Goal: Information Seeking & Learning: Learn about a topic

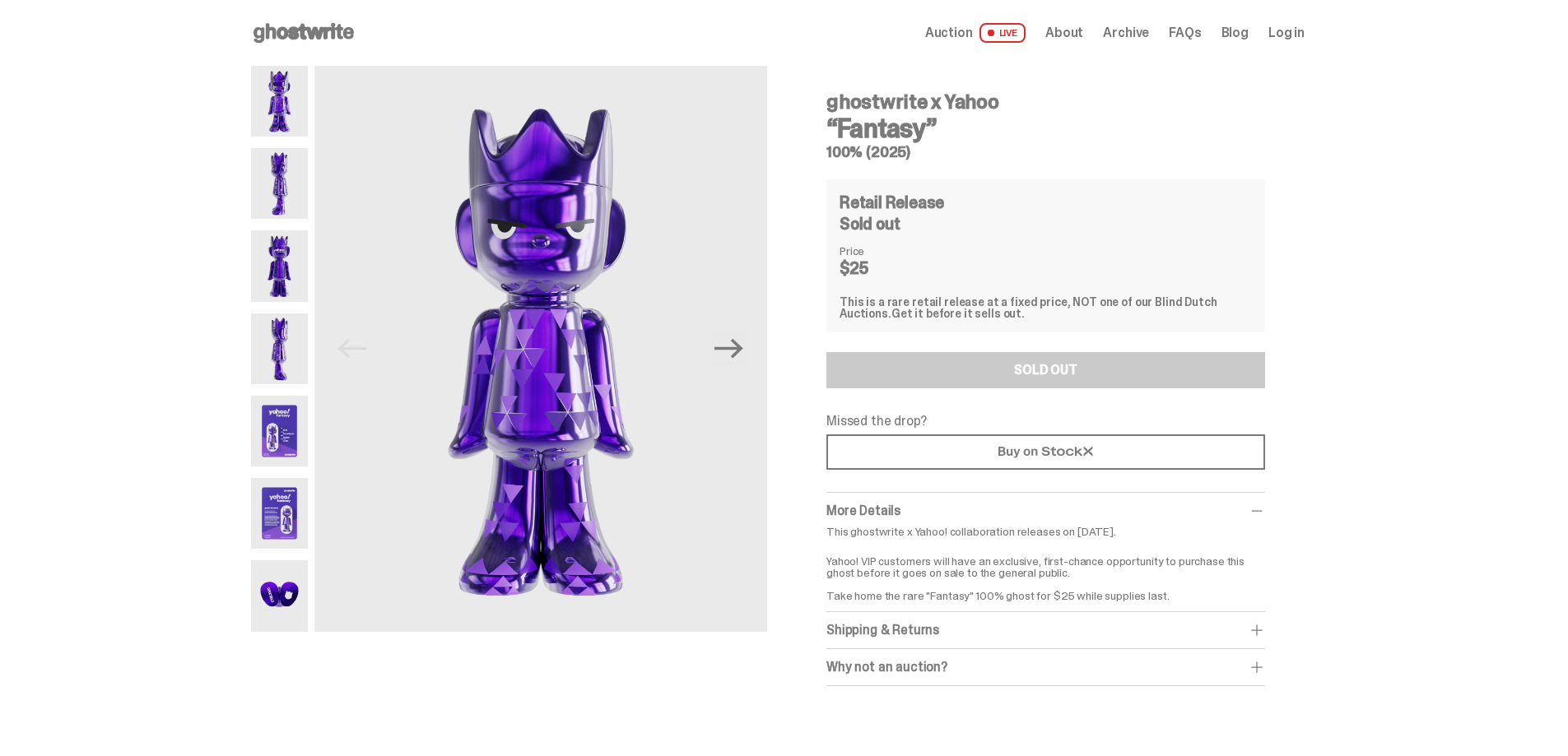
click at [298, 202] on img at bounding box center [279, 183] width 56 height 71
click at [300, 278] on img at bounding box center [279, 266] width 56 height 71
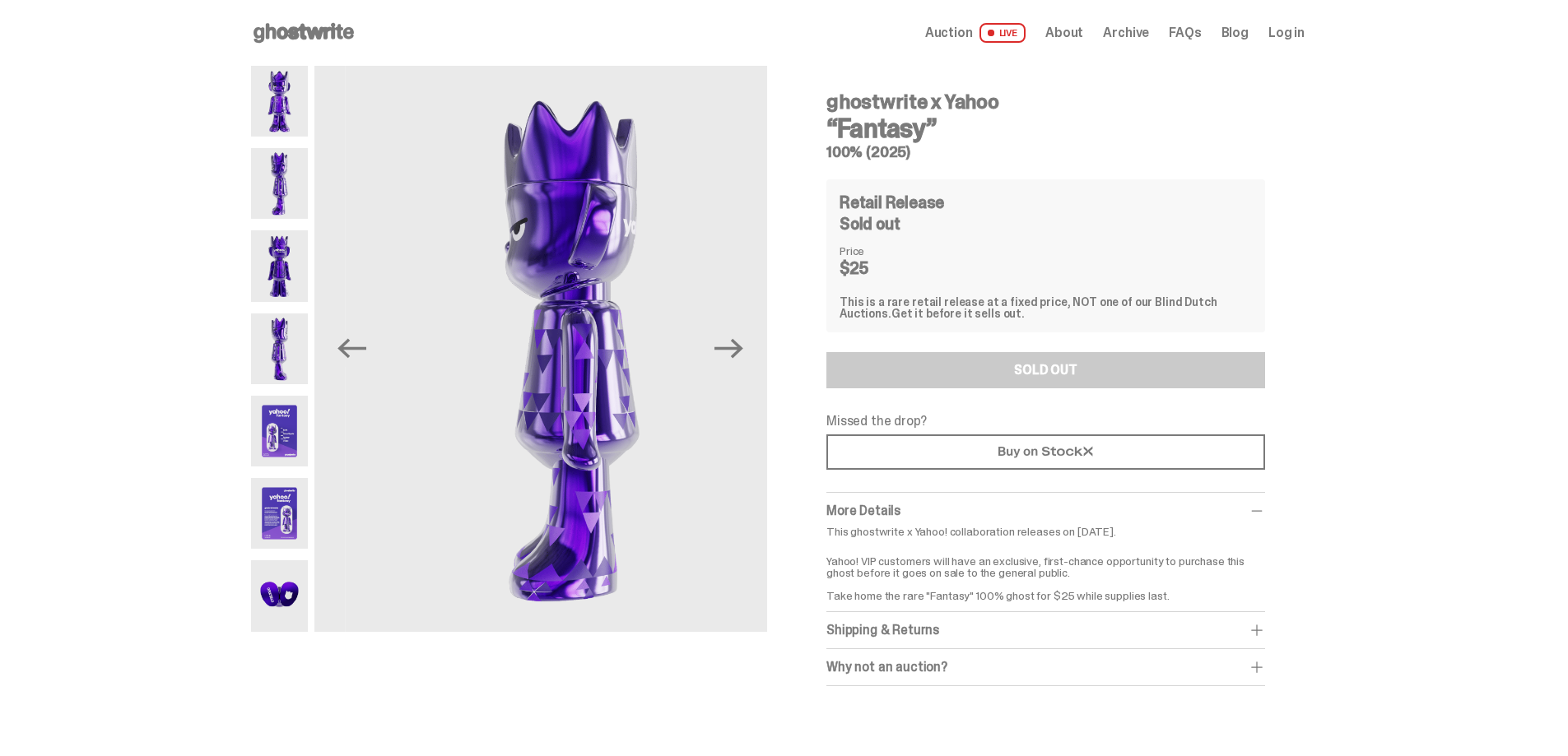
click at [294, 360] on img at bounding box center [279, 349] width 56 height 71
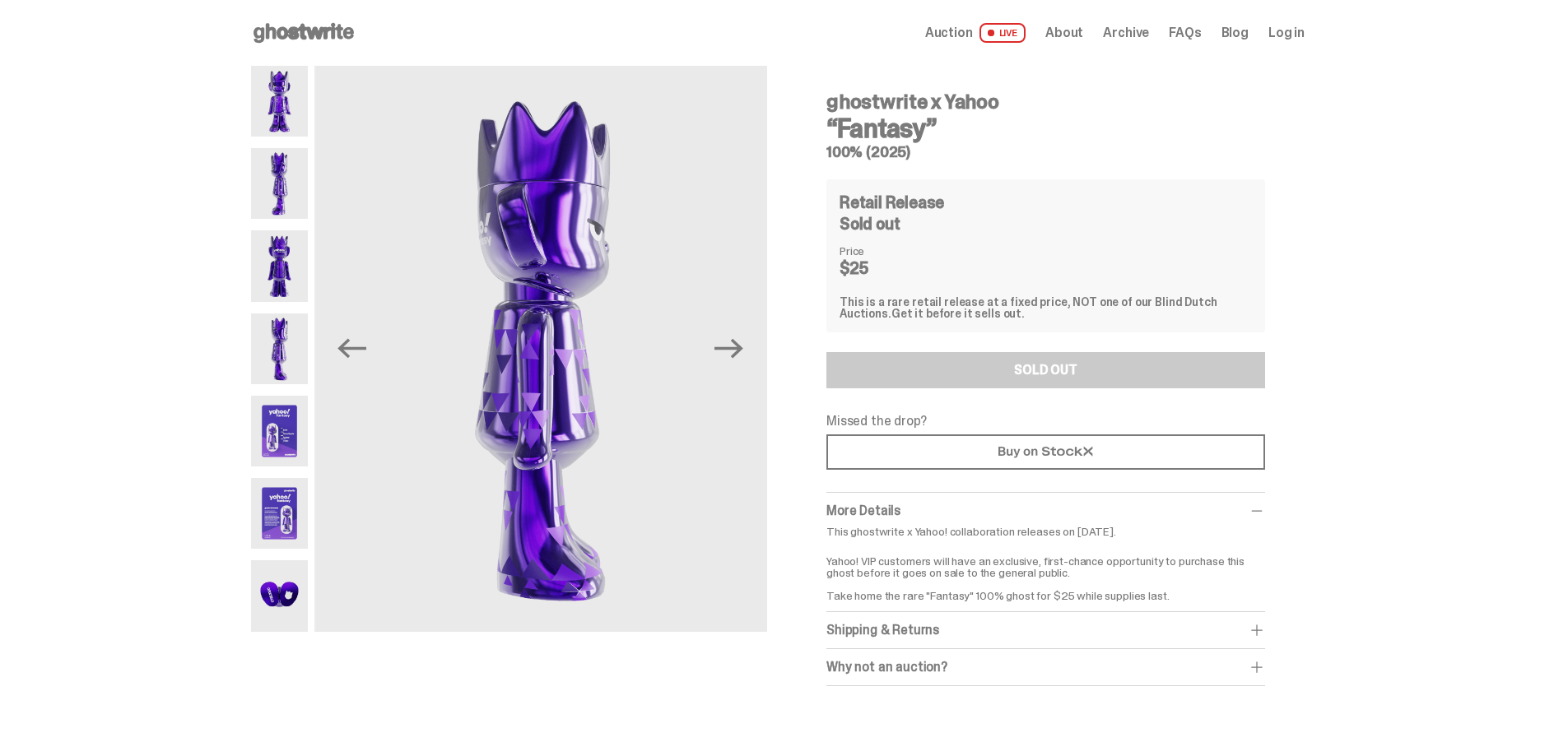
click at [291, 422] on img at bounding box center [279, 431] width 56 height 71
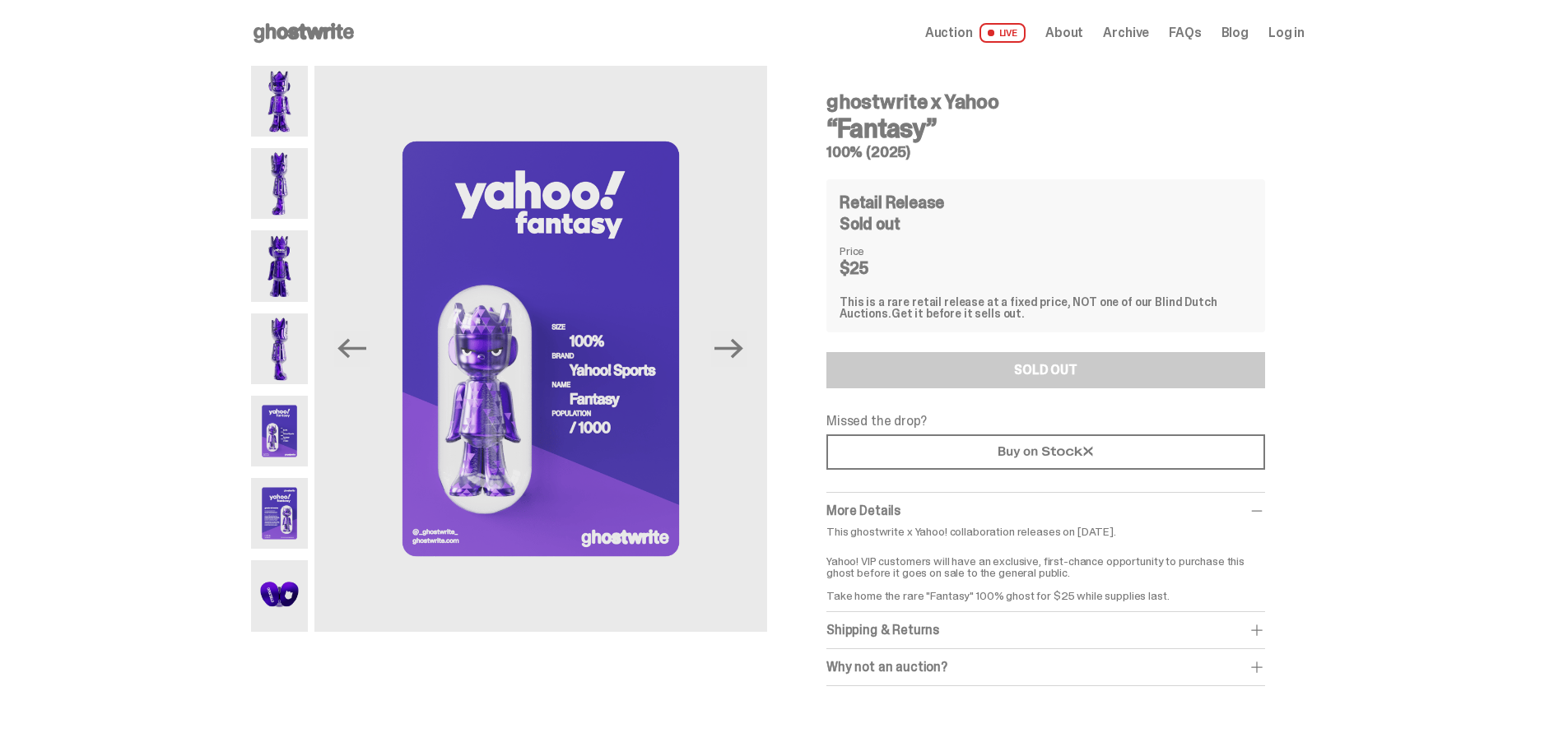
click at [259, 504] on img at bounding box center [279, 513] width 56 height 71
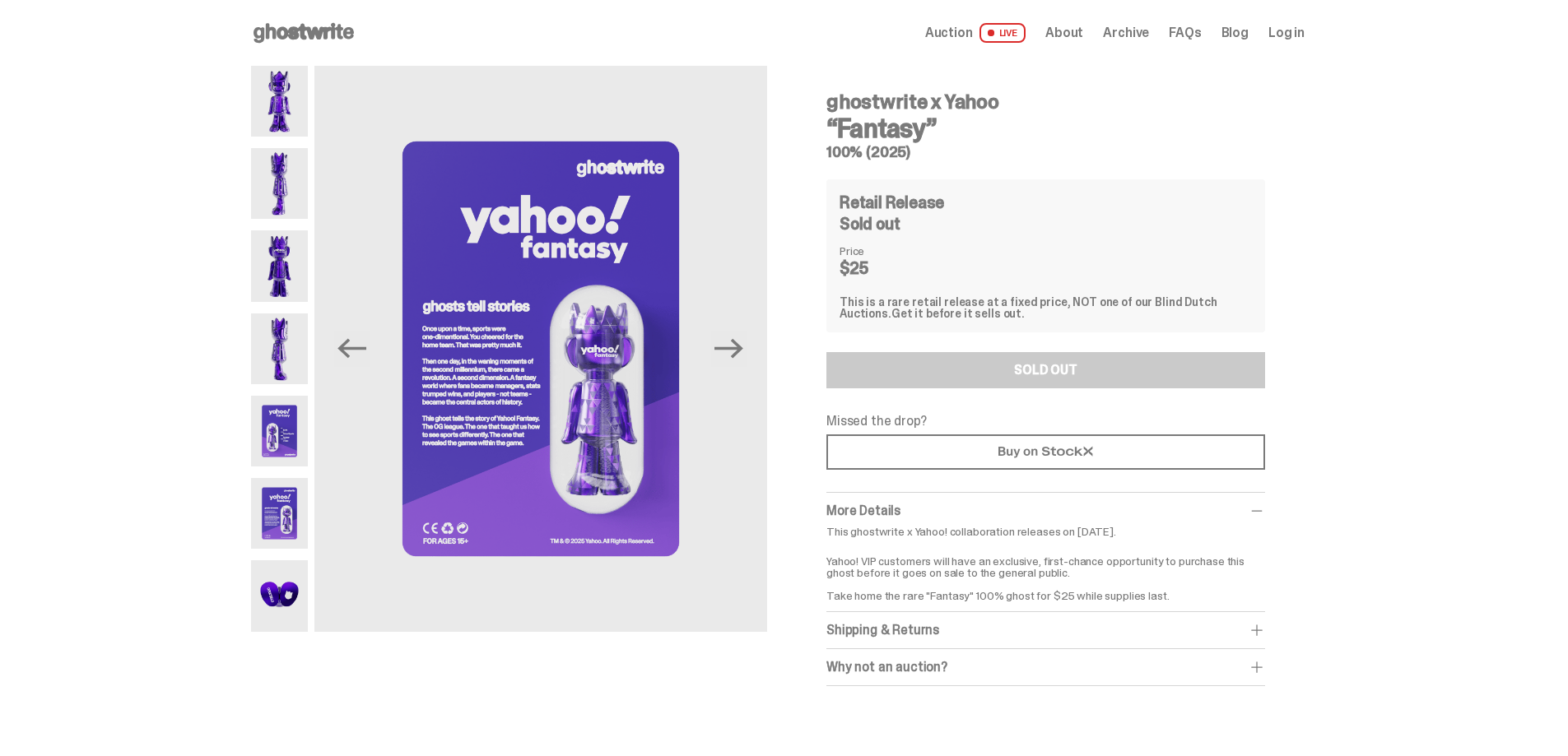
click at [273, 589] on img at bounding box center [279, 595] width 56 height 71
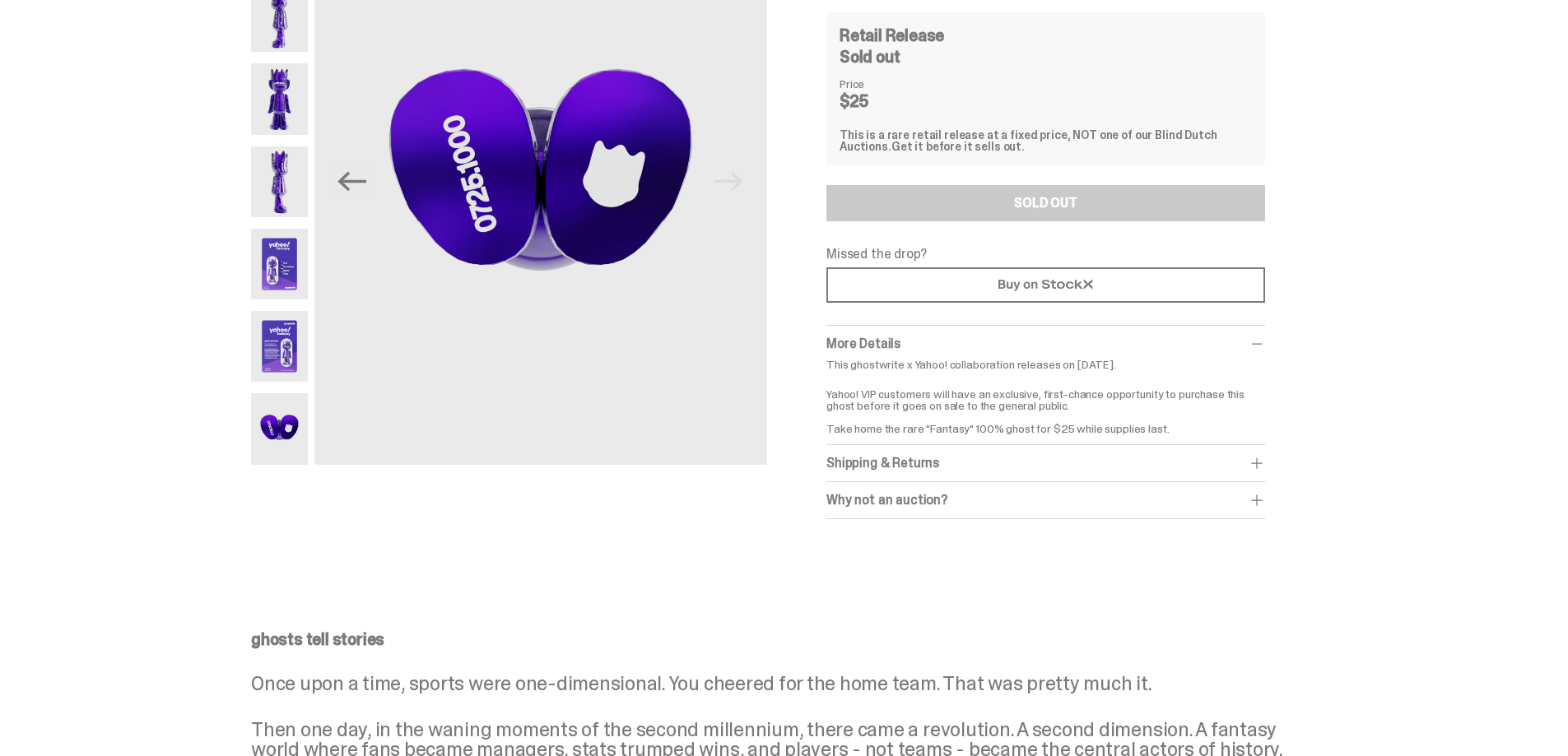
scroll to position [412, 0]
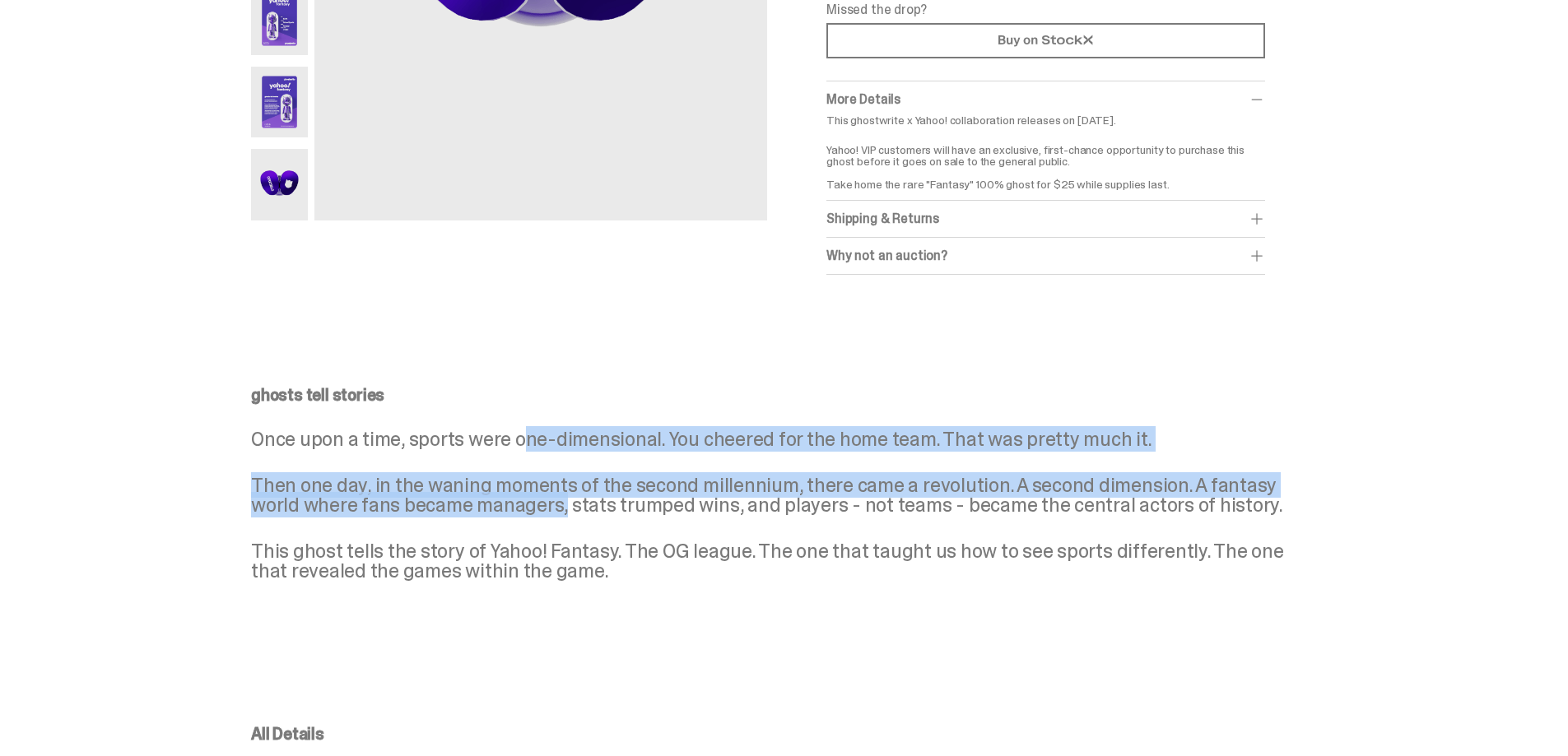
click at [570, 502] on div "ghosts tell stories Once upon a time, sports were one-dimensional. You cheered …" at bounding box center [778, 483] width 1054 height 194
click at [570, 502] on p "Then one day, in the waning moments of the second millennium, there came a revo…" at bounding box center [778, 495] width 1054 height 39
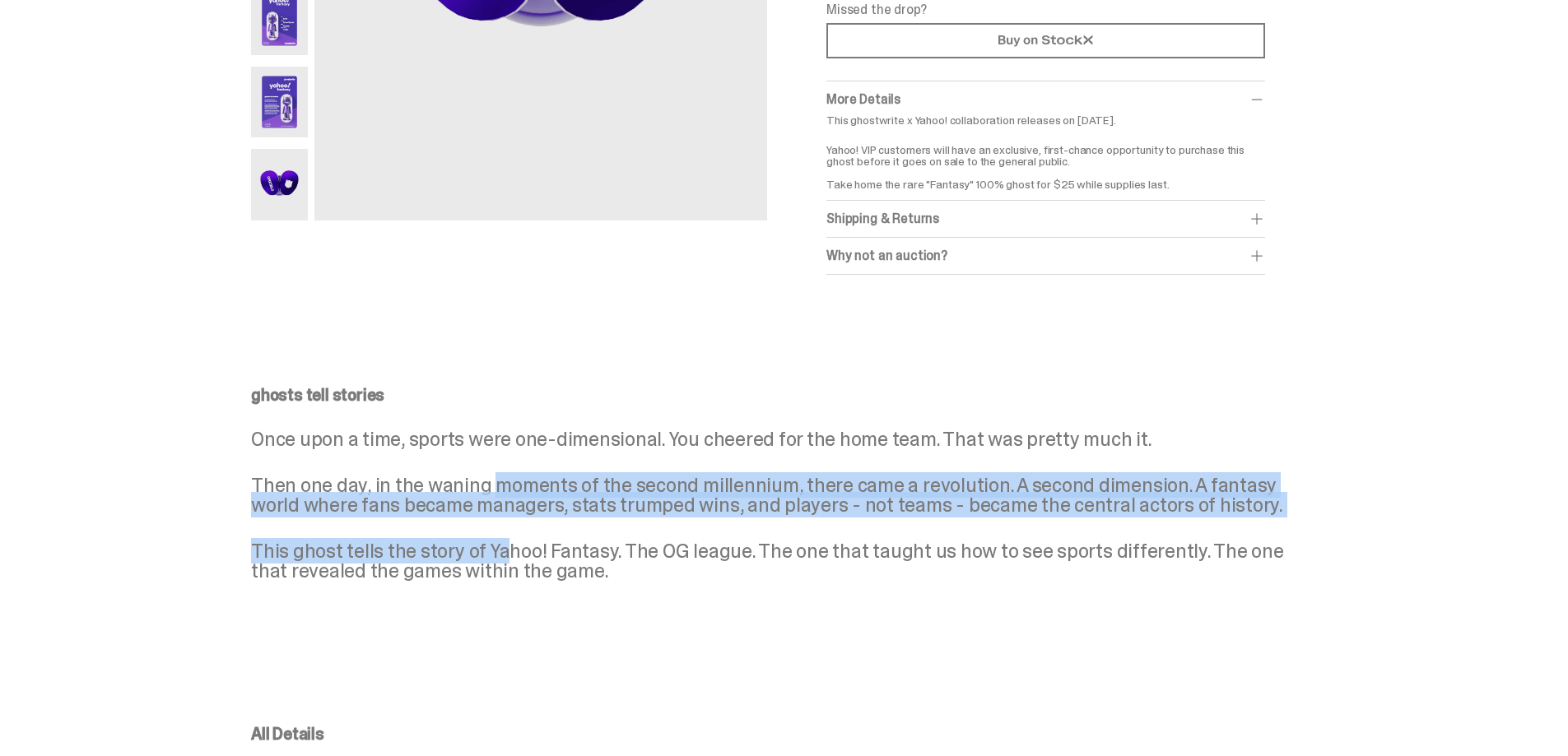
drag, startPoint x: 502, startPoint y: 495, endPoint x: 508, endPoint y: 543, distance: 48.4
click at [508, 543] on div "ghosts tell stories Once upon a time, sports were one-dimensional. You cheered …" at bounding box center [778, 483] width 1054 height 194
click at [508, 543] on p "This ghost tells the story of Yahoo! Fantasy. The OG league. The one that taugh…" at bounding box center [778, 561] width 1054 height 39
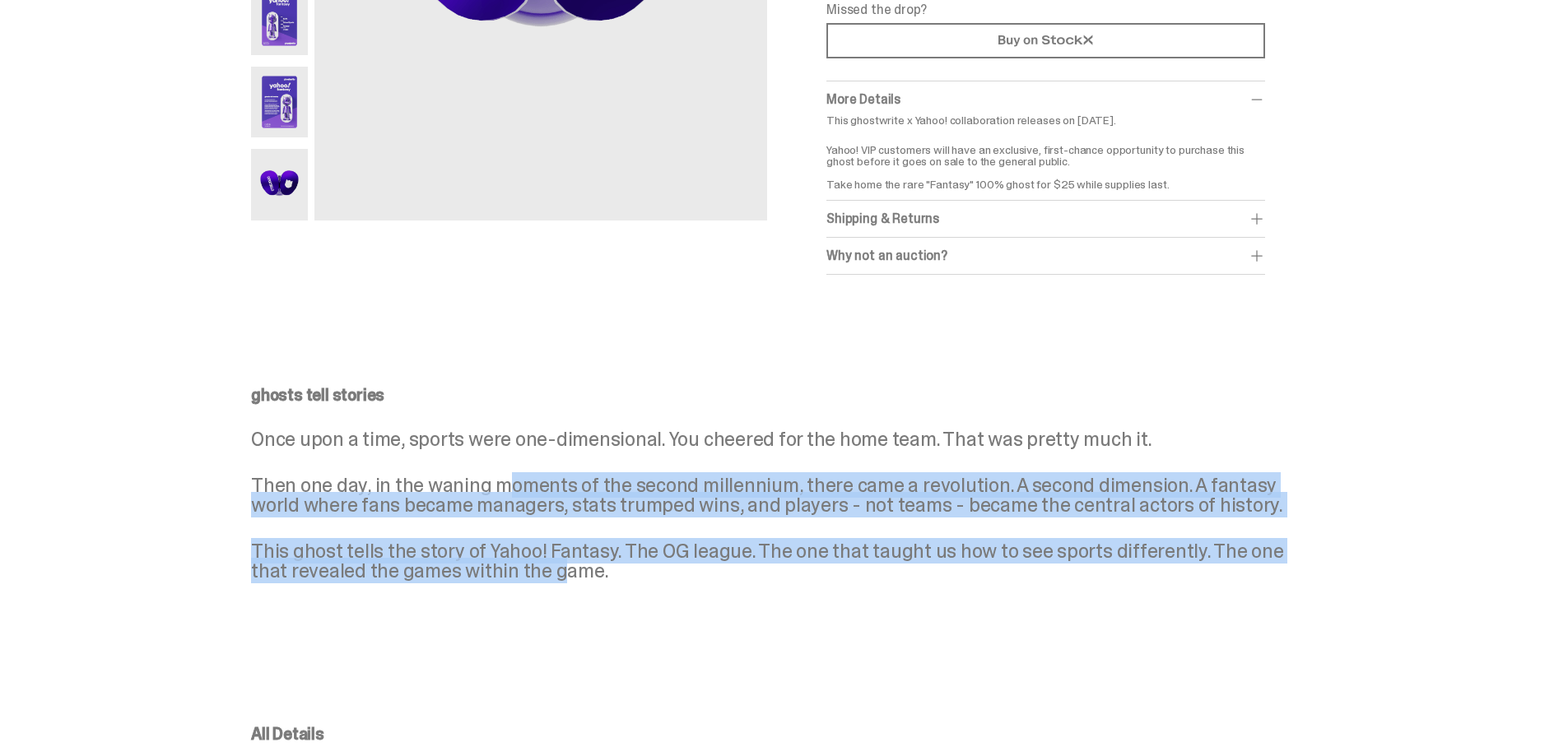
drag, startPoint x: 524, startPoint y: 494, endPoint x: 525, endPoint y: 566, distance: 72.0
click at [525, 566] on div "ghosts tell stories Once upon a time, sports were one-dimensional. You cheered …" at bounding box center [778, 483] width 1054 height 194
click at [525, 566] on p "This ghost tells the story of Yahoo! Fantasy. The OG league. The one that taugh…" at bounding box center [778, 561] width 1054 height 39
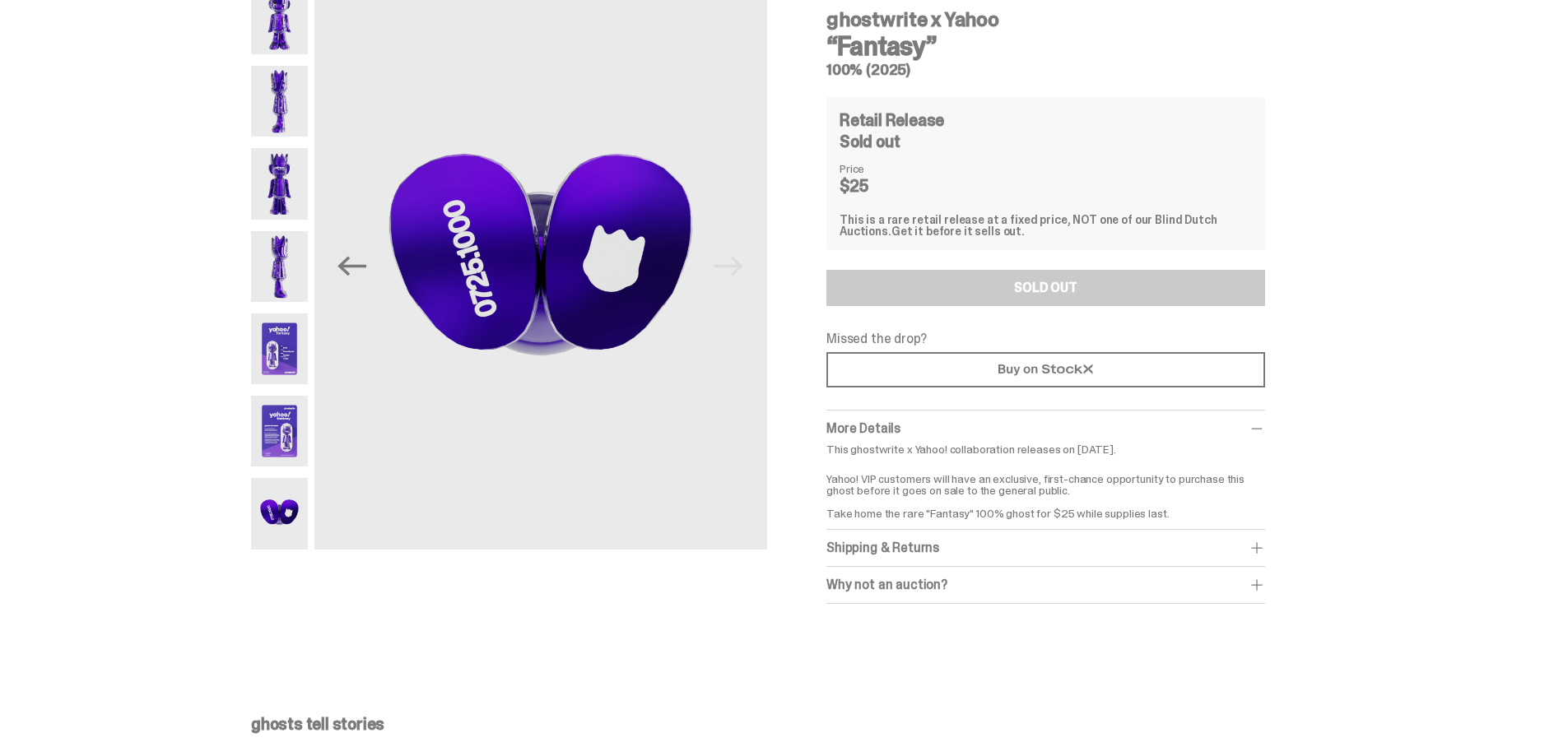
scroll to position [0, 0]
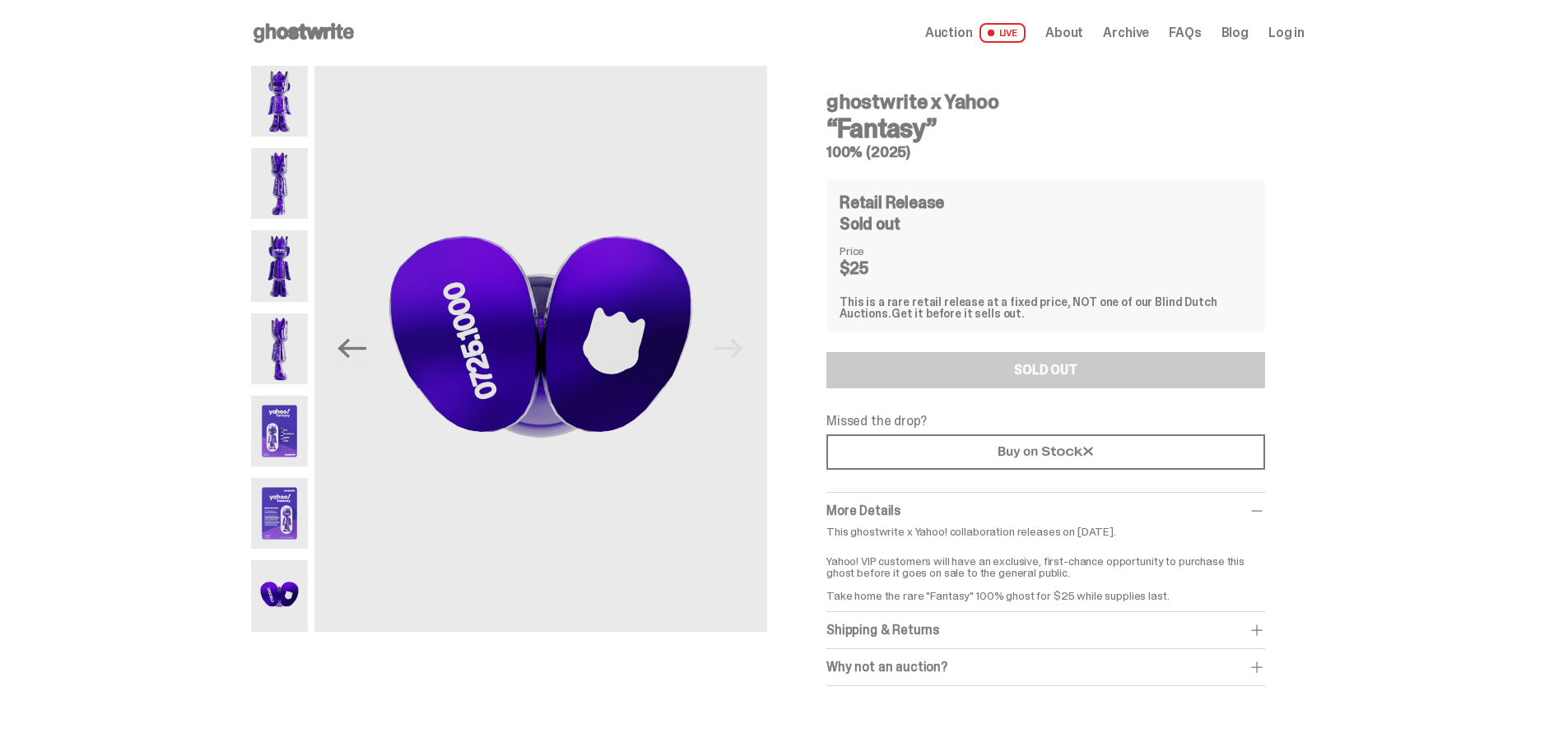
click at [278, 98] on img at bounding box center [279, 101] width 56 height 71
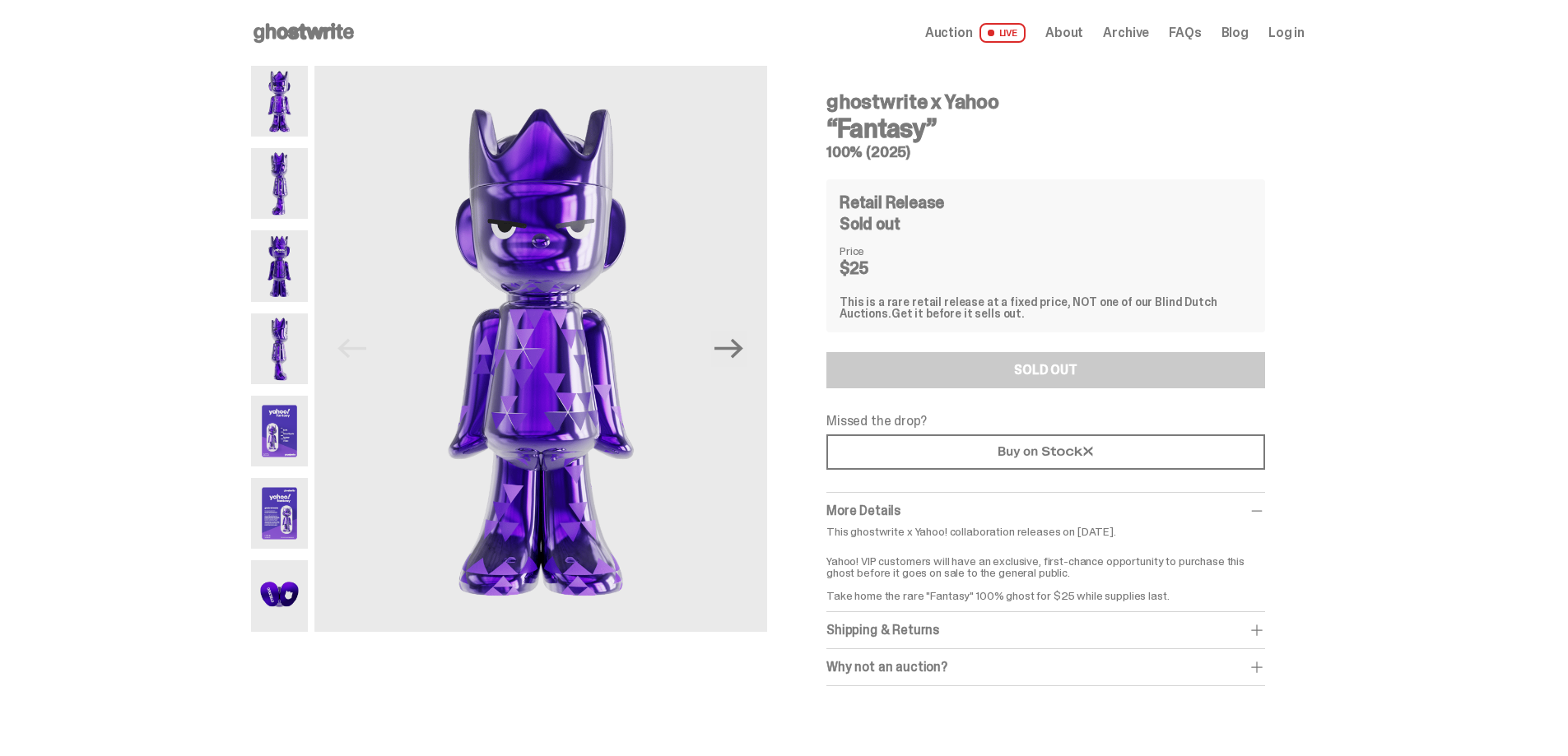
click at [1371, 301] on div "ghostwrite x Yahoo “Fantasy” 100% (2025) Previous Next ghostwrite x Yahoo “Fant…" at bounding box center [778, 392] width 1555 height 653
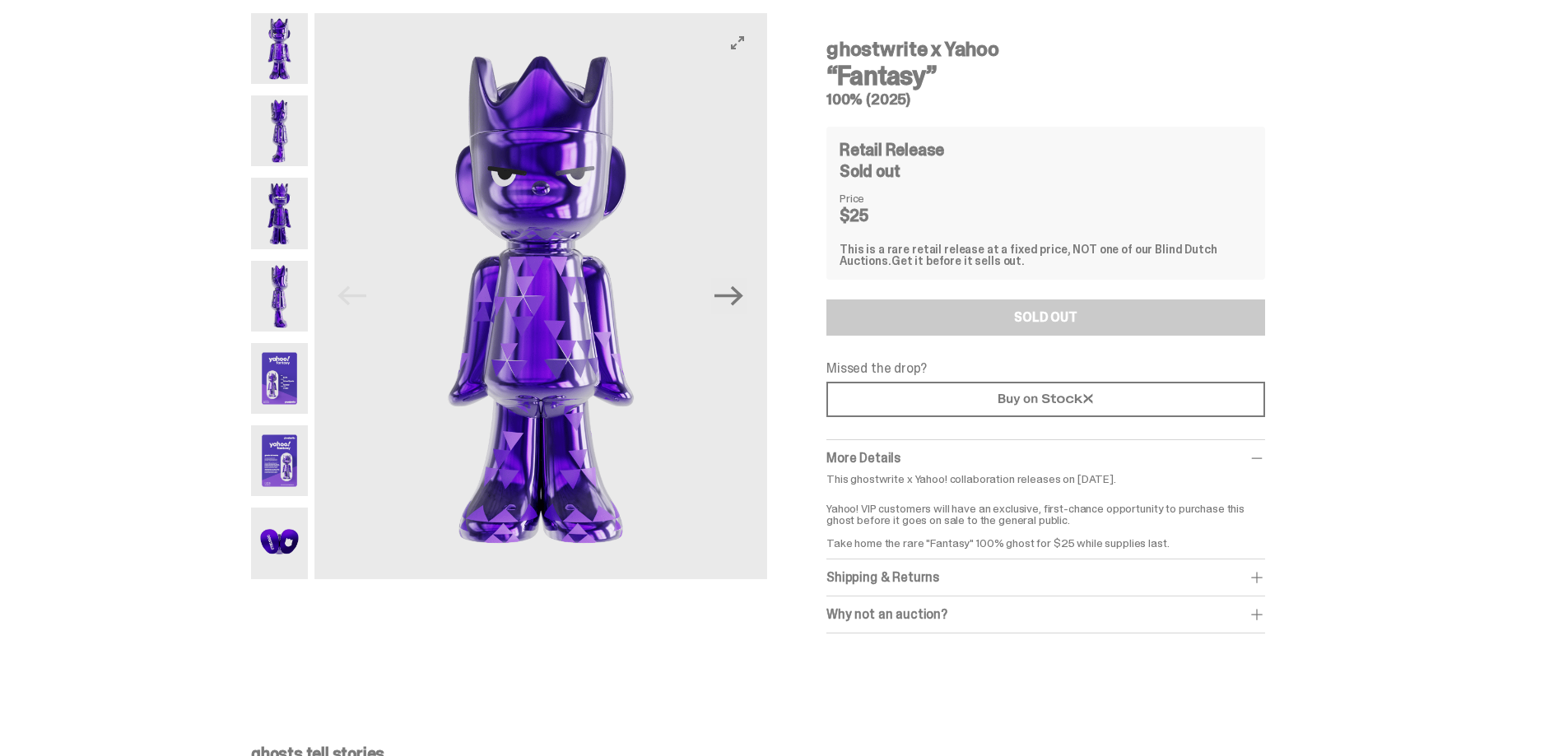
scroll to position [82, 0]
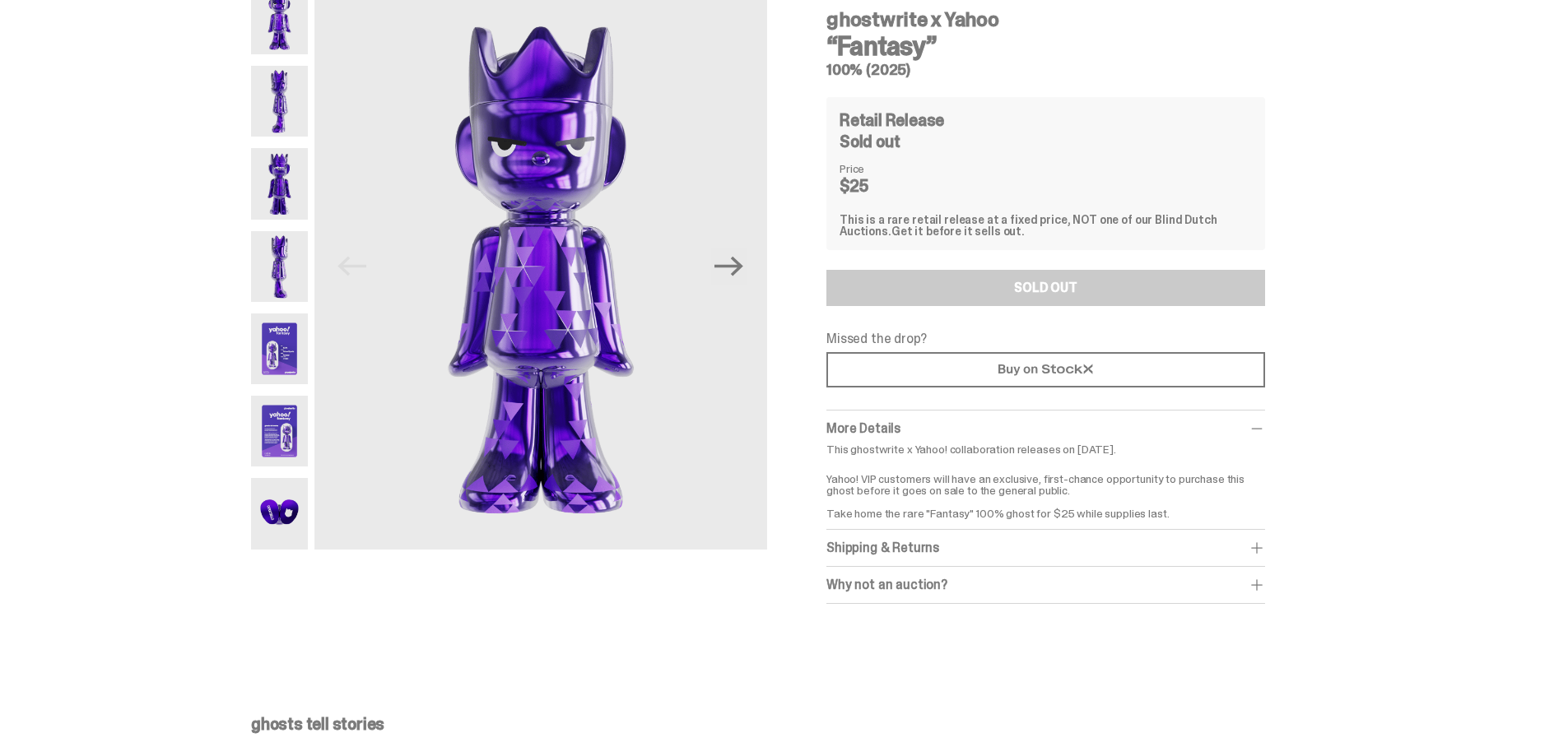
click at [306, 278] on img at bounding box center [279, 267] width 56 height 71
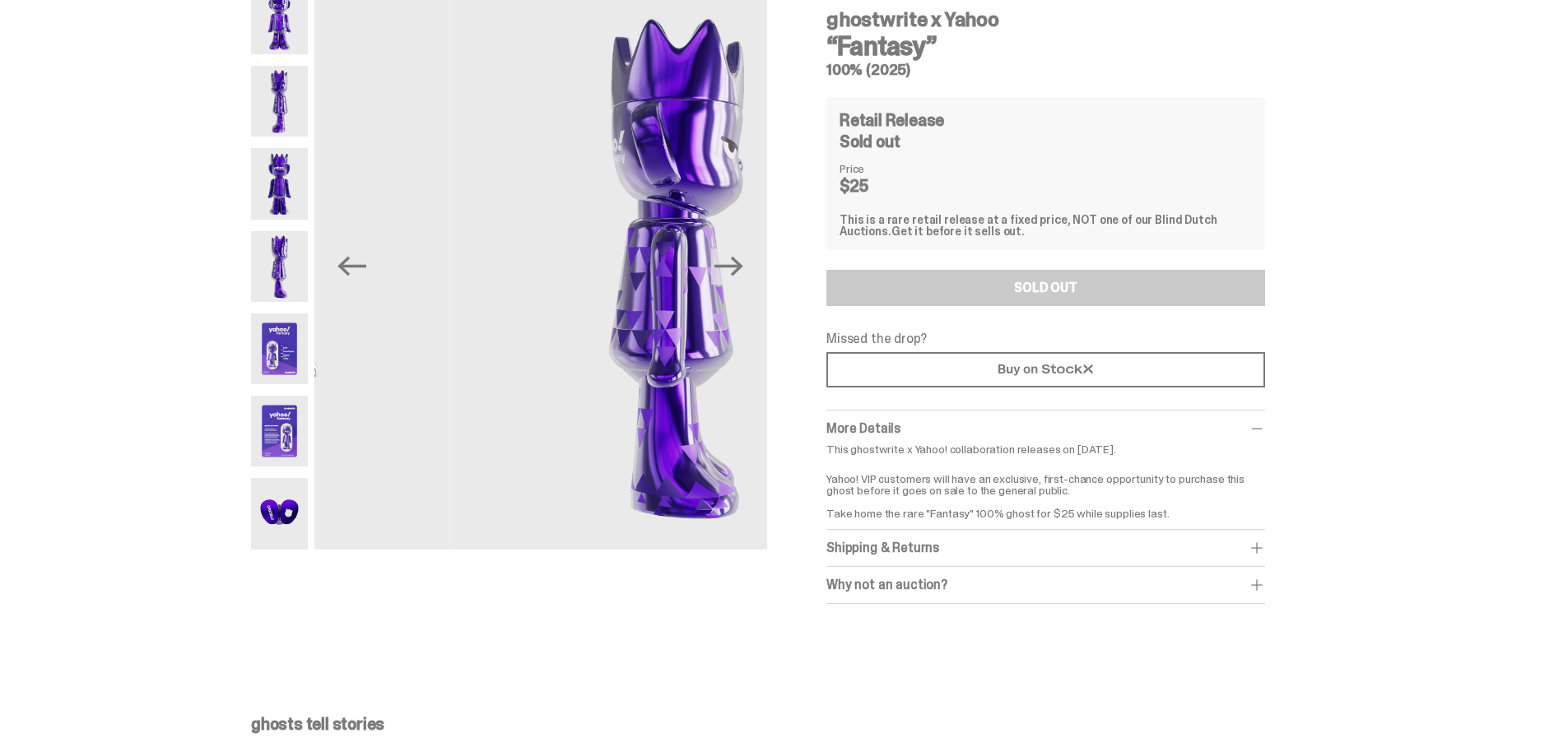
click at [304, 366] on img at bounding box center [279, 349] width 56 height 71
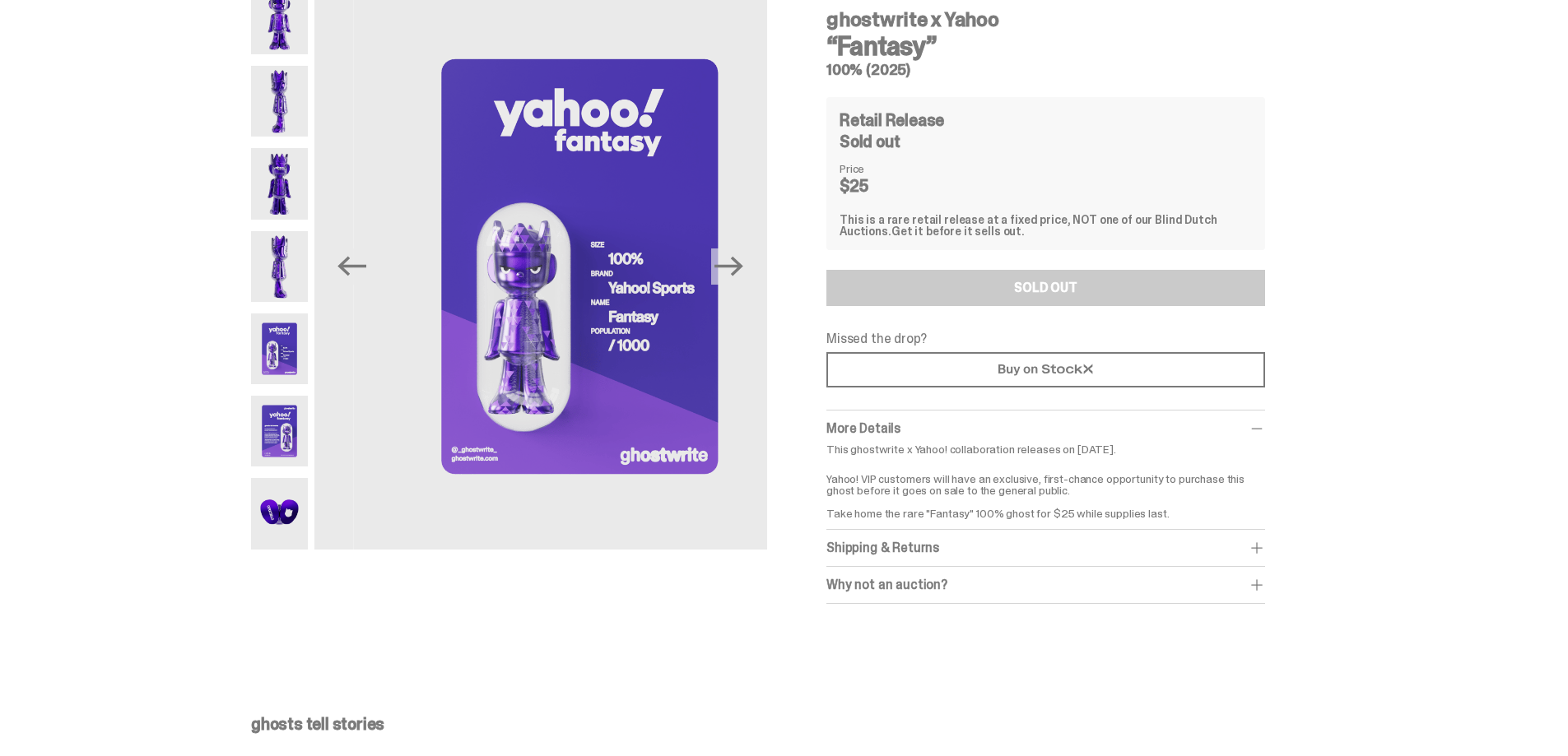
click at [284, 417] on img at bounding box center [279, 431] width 56 height 71
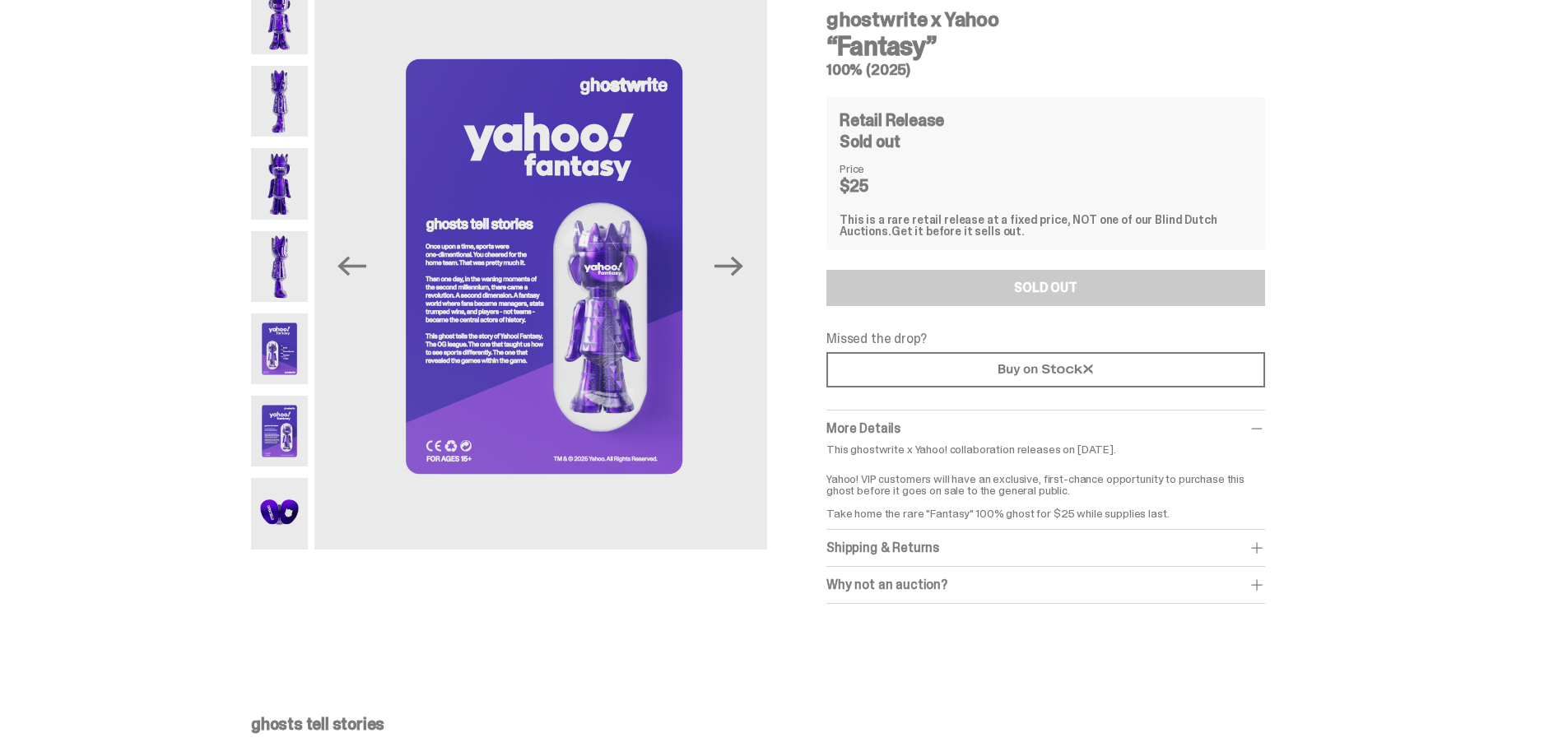
click at [285, 508] on img at bounding box center [279, 513] width 56 height 71
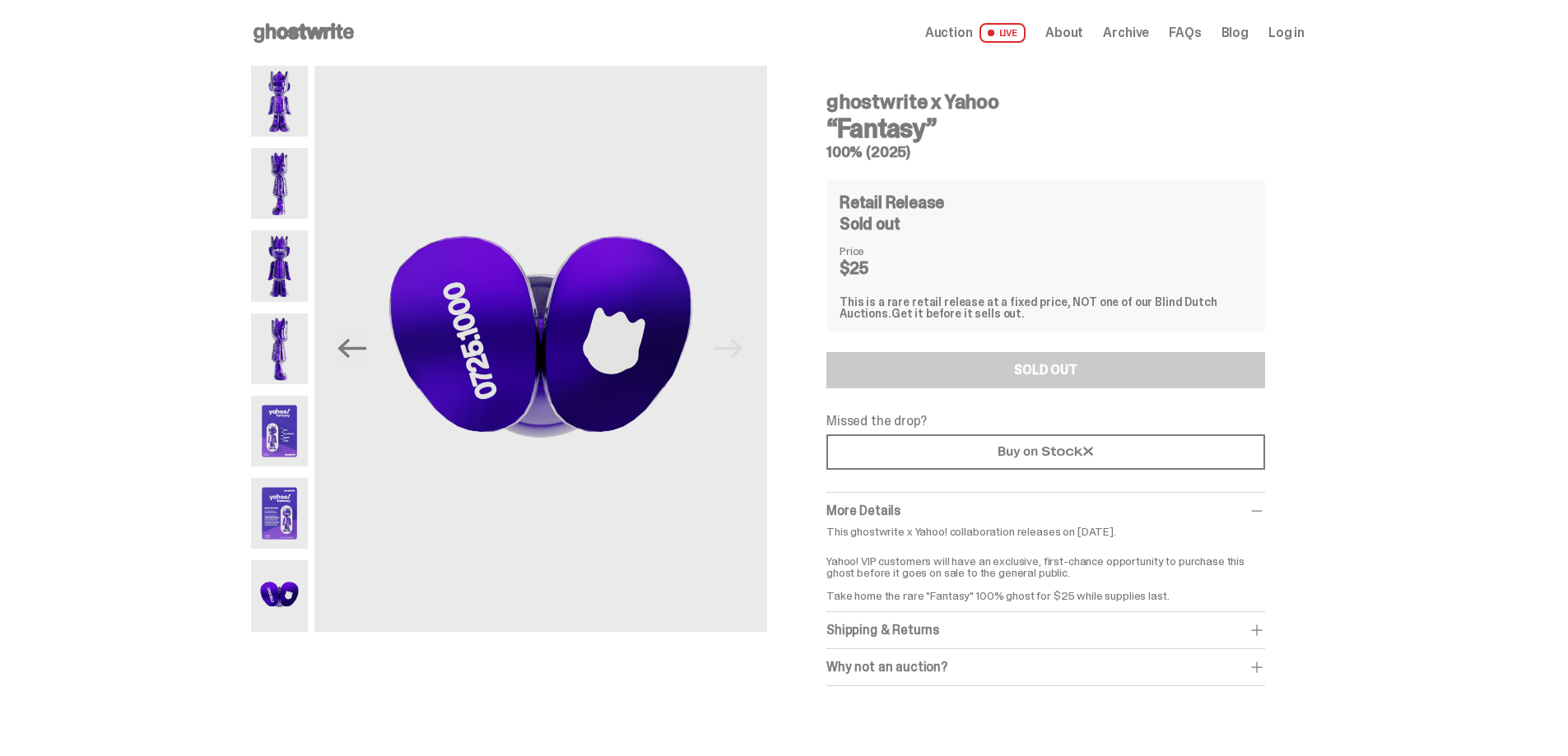
click at [262, 100] on img at bounding box center [279, 101] width 56 height 71
